Goal: Transaction & Acquisition: Purchase product/service

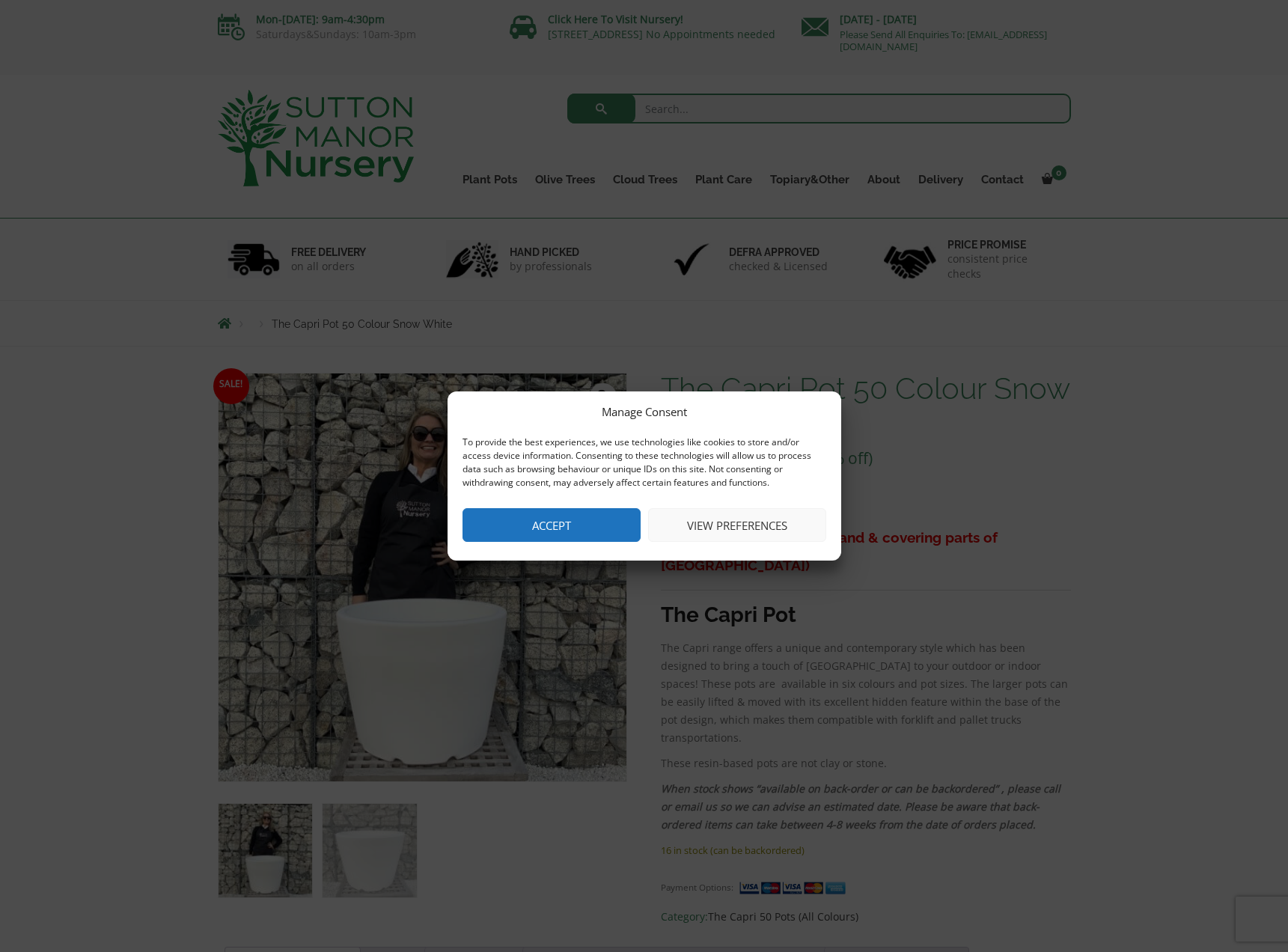
click at [562, 531] on button "Accept" at bounding box center [551, 525] width 178 height 34
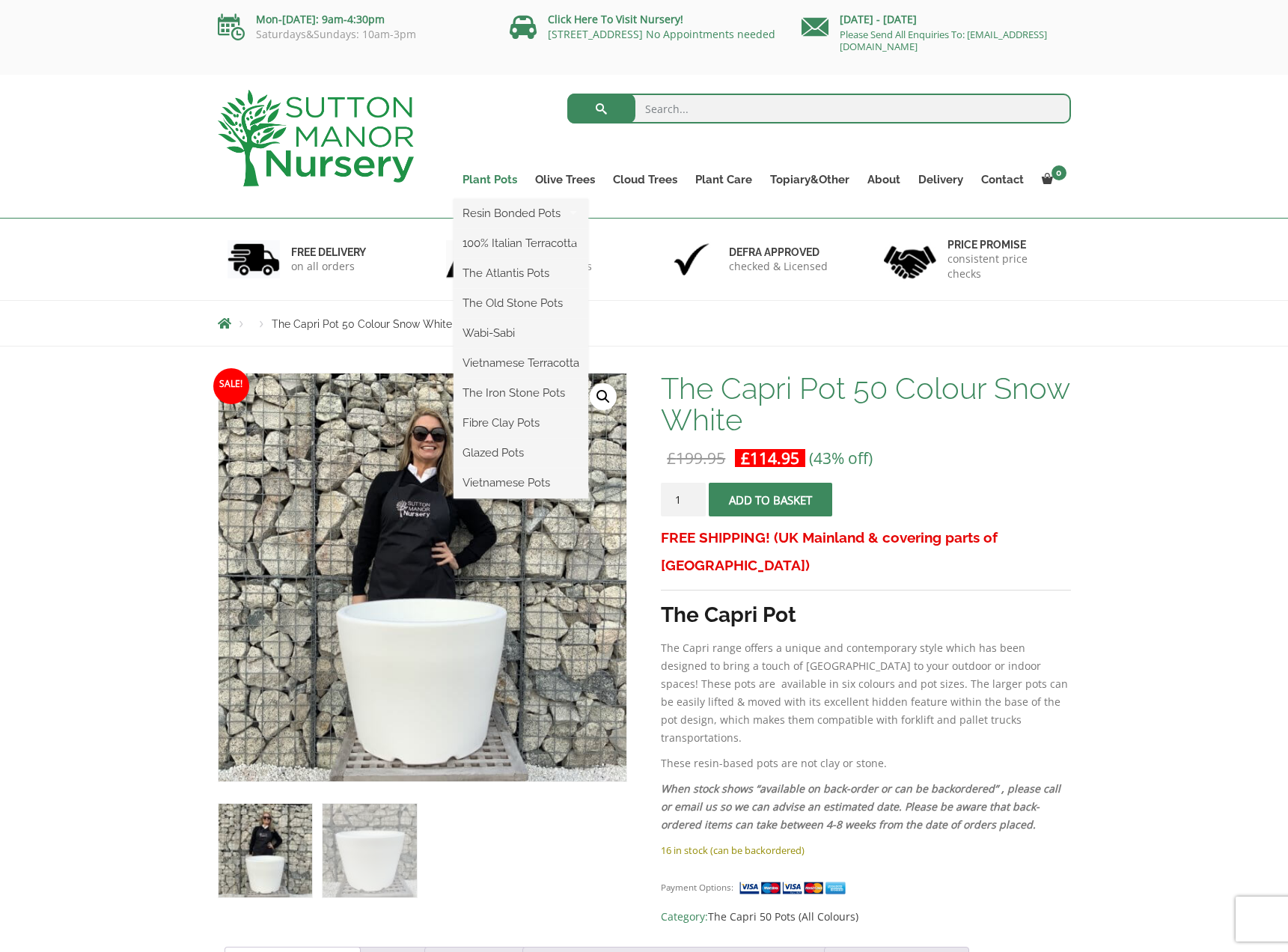
click at [499, 181] on link "Plant Pots" at bounding box center [489, 179] width 72 height 21
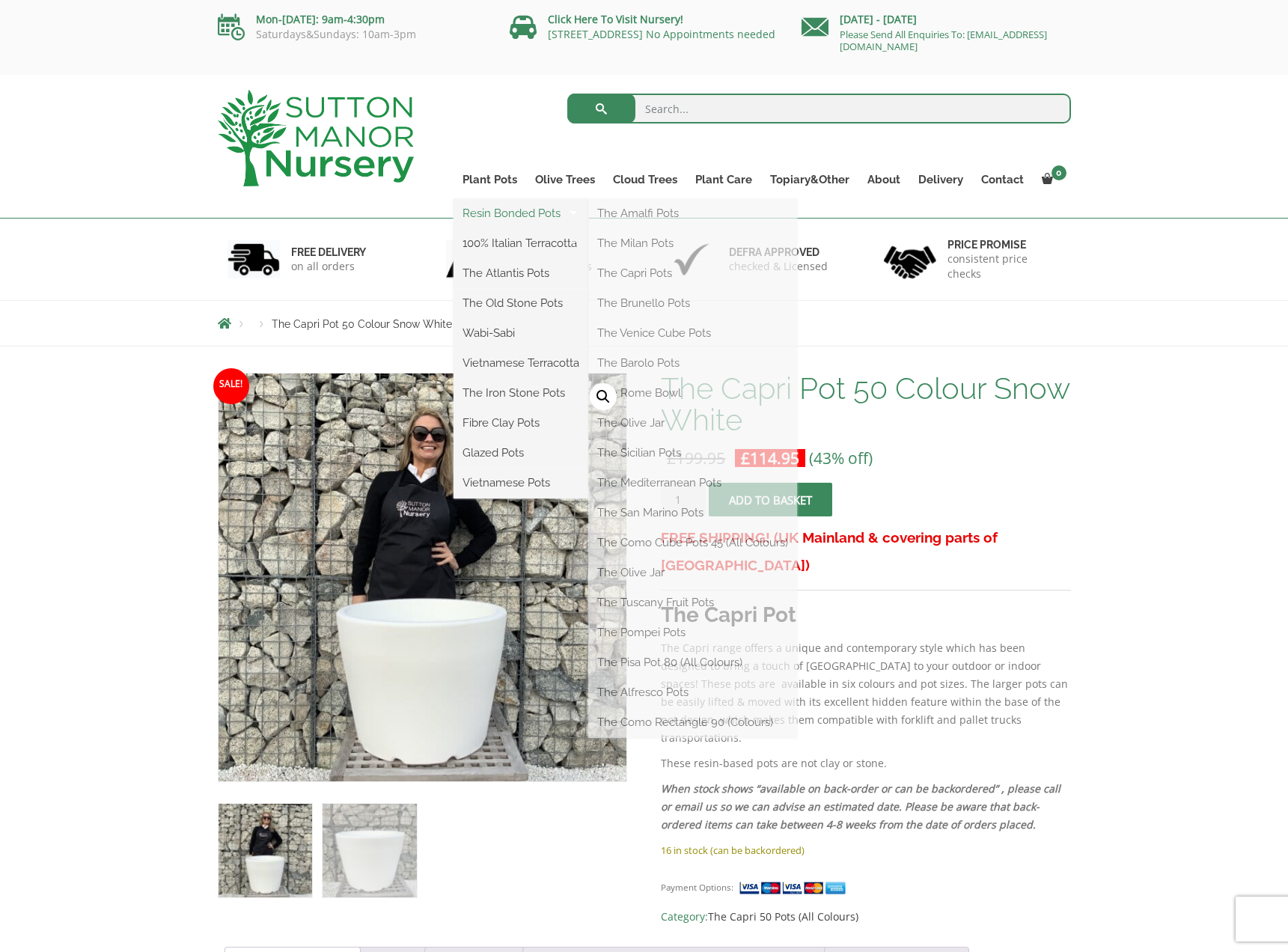
click at [501, 218] on link "Resin Bonded Pots" at bounding box center [520, 213] width 134 height 23
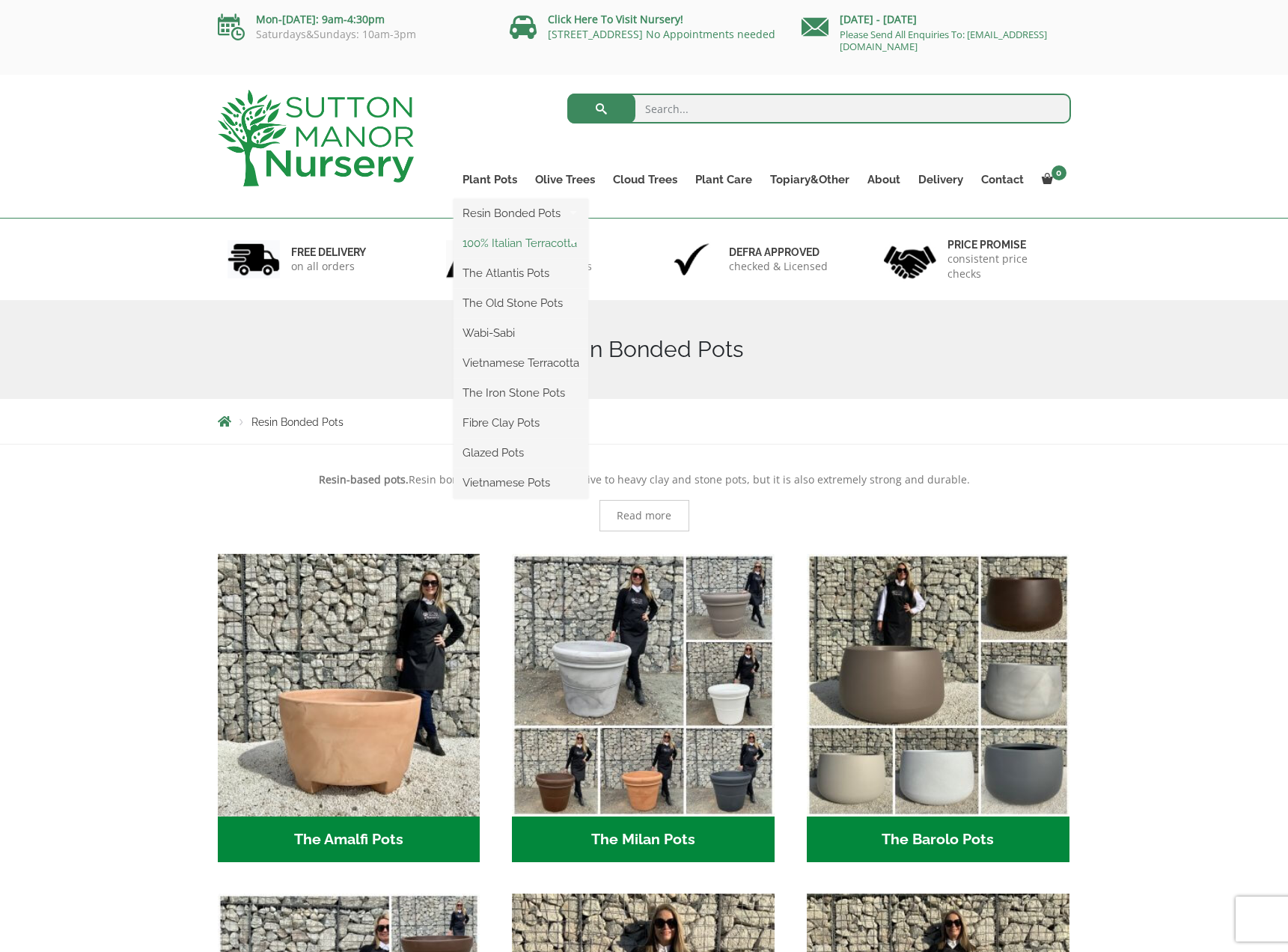
click at [502, 243] on link "100% Italian Terracotta" at bounding box center [520, 243] width 134 height 23
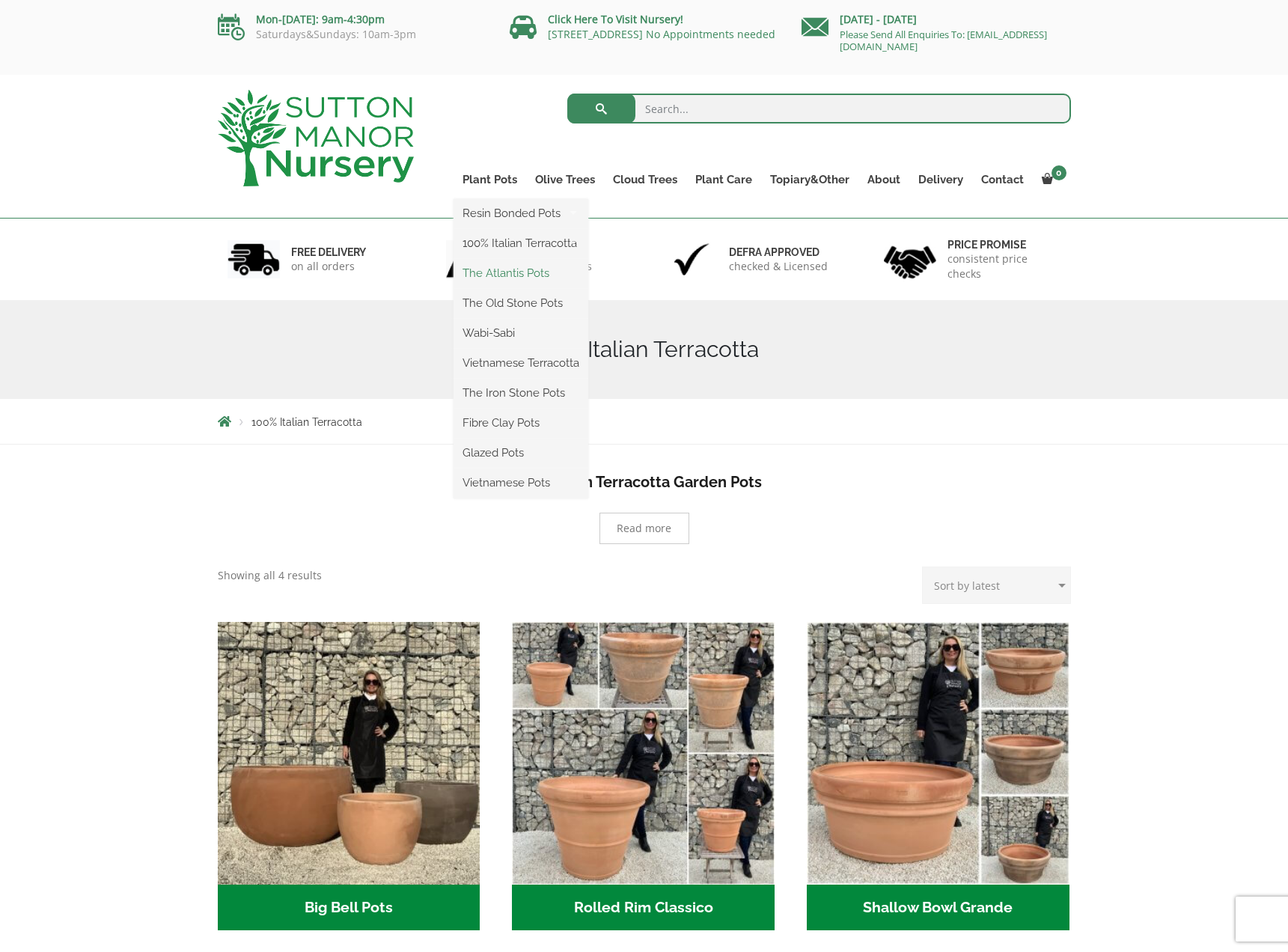
click at [507, 276] on link "The Atlantis Pots" at bounding box center [520, 273] width 134 height 23
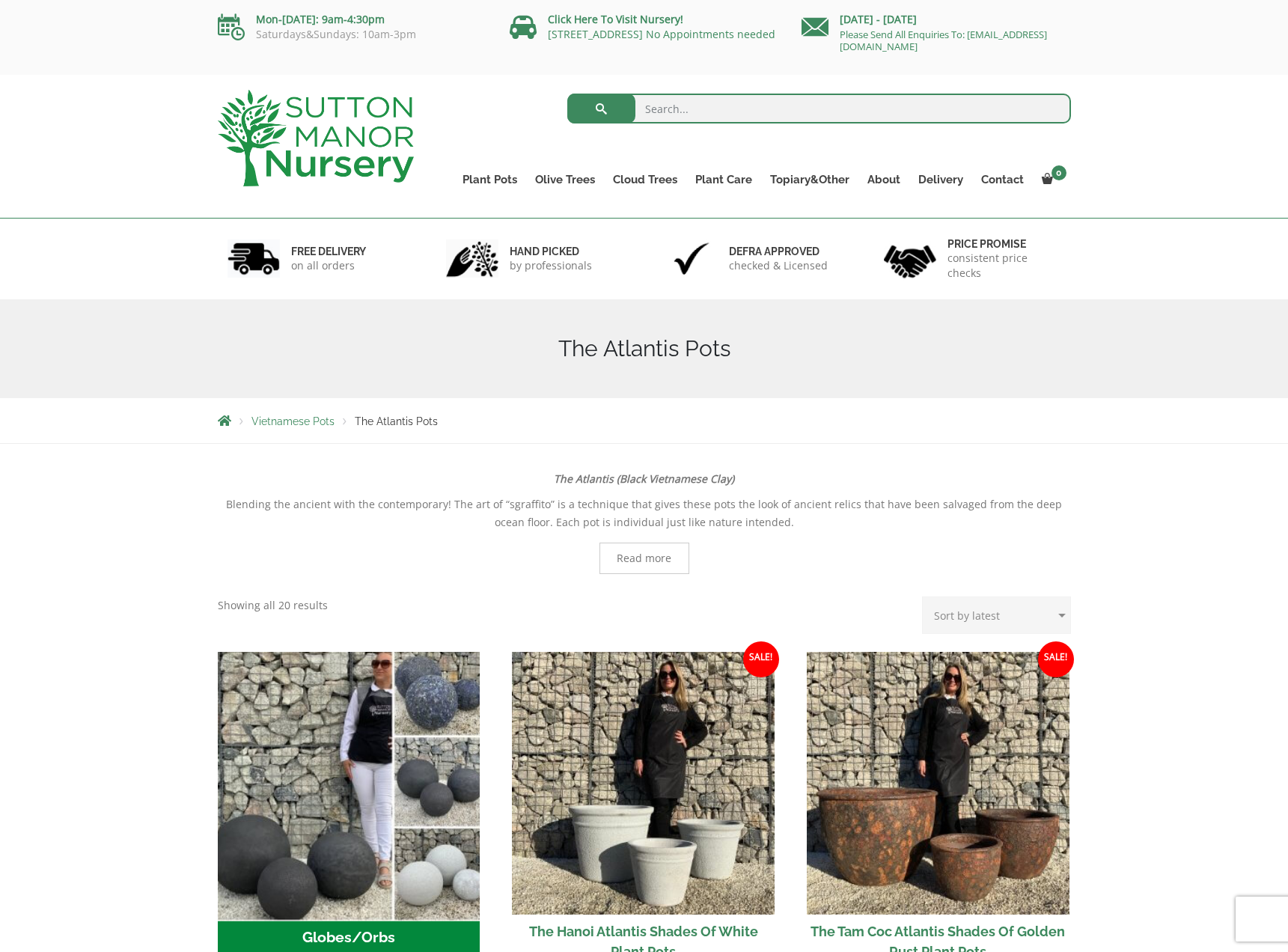
click at [387, 774] on img "Visit product category Globes/Orbs" at bounding box center [349, 782] width 276 height 276
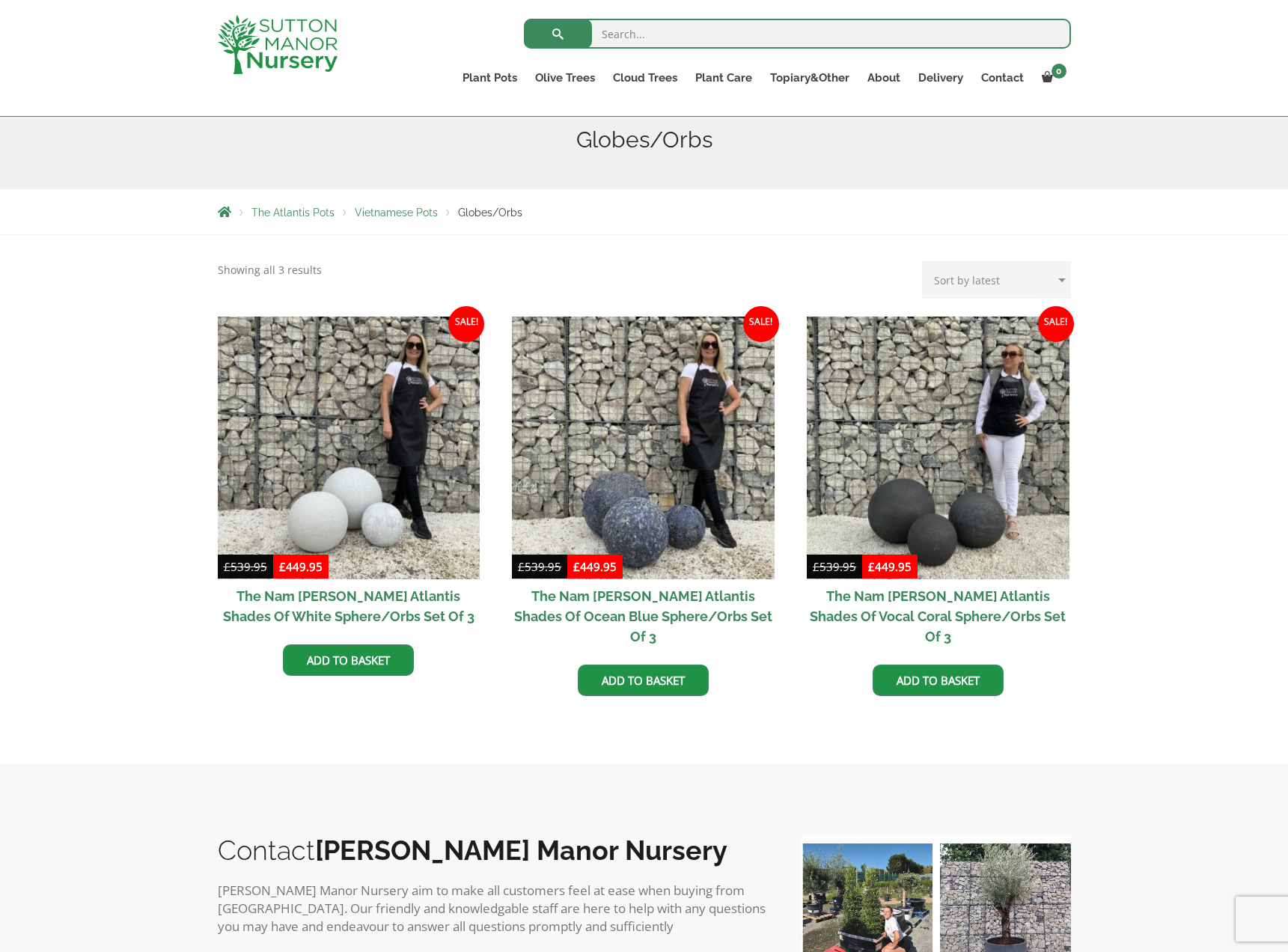
scroll to position [185, 0]
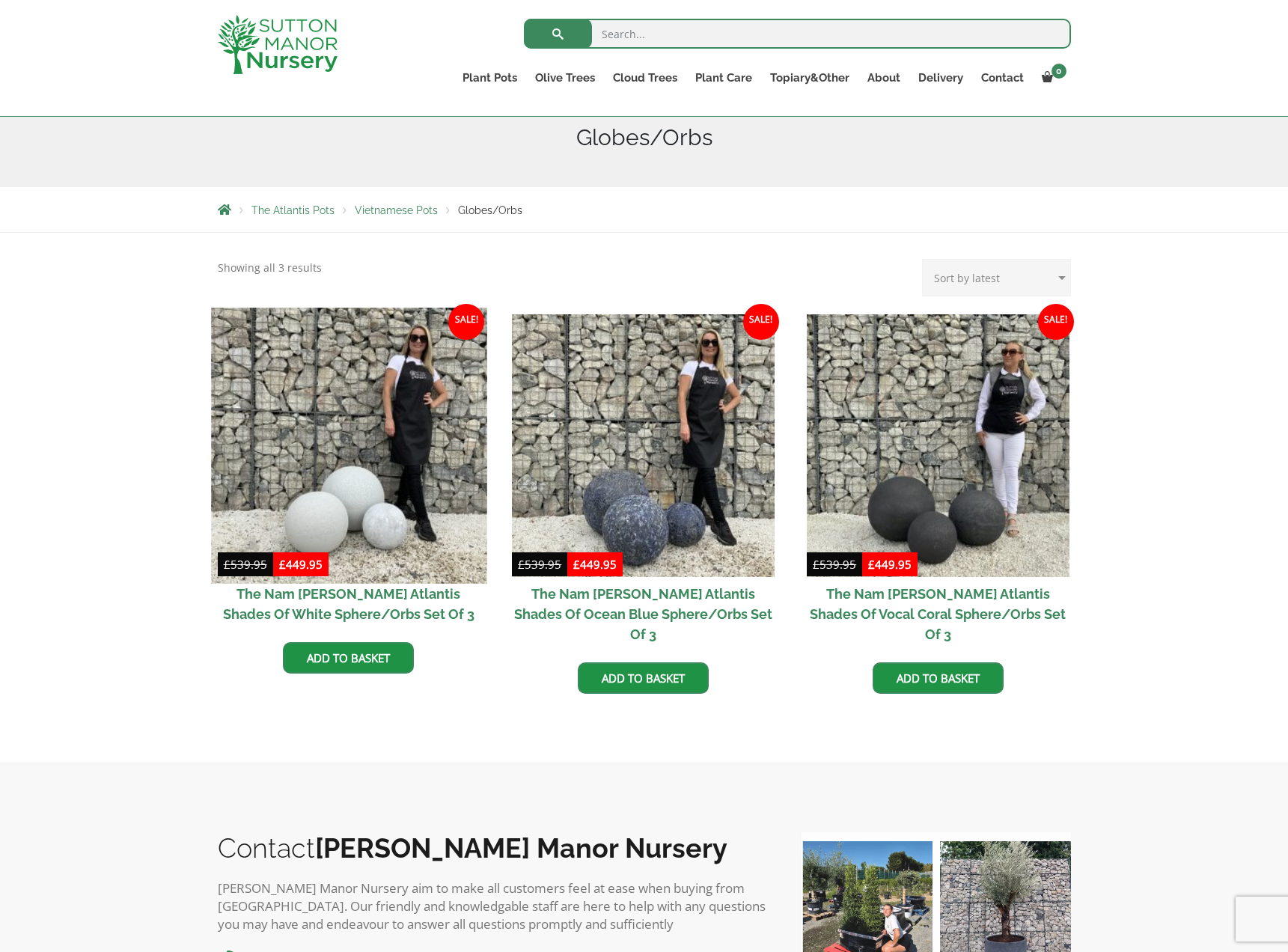
click at [308, 463] on img at bounding box center [349, 445] width 276 height 276
